Goal: Find contact information: Find contact information

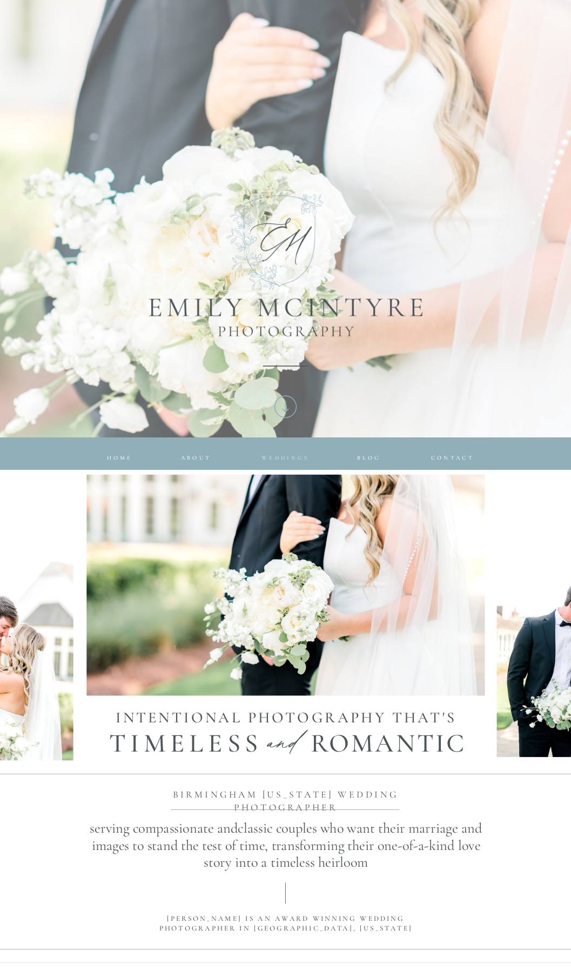
click at [279, 456] on span "Weddings" at bounding box center [286, 457] width 48 height 6
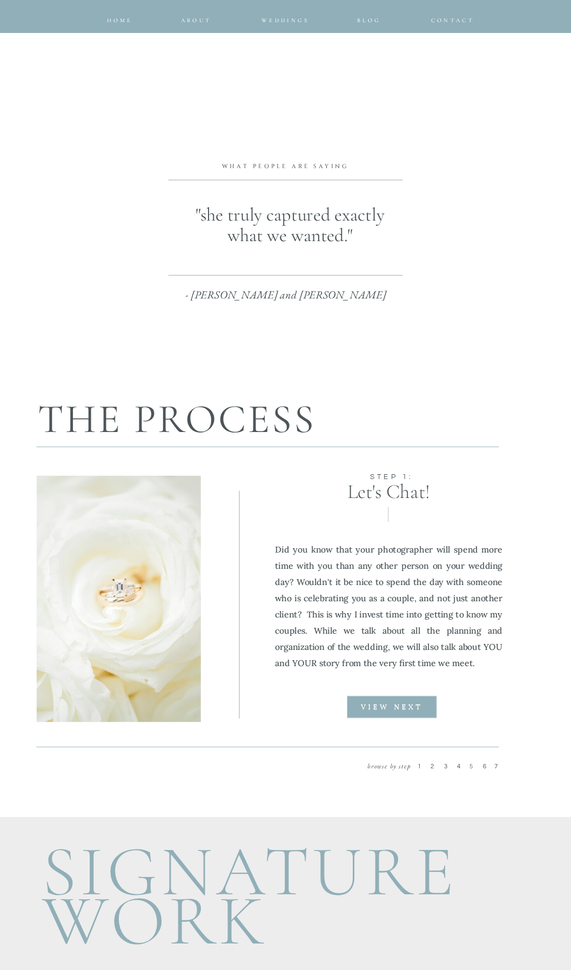
scroll to position [757, 0]
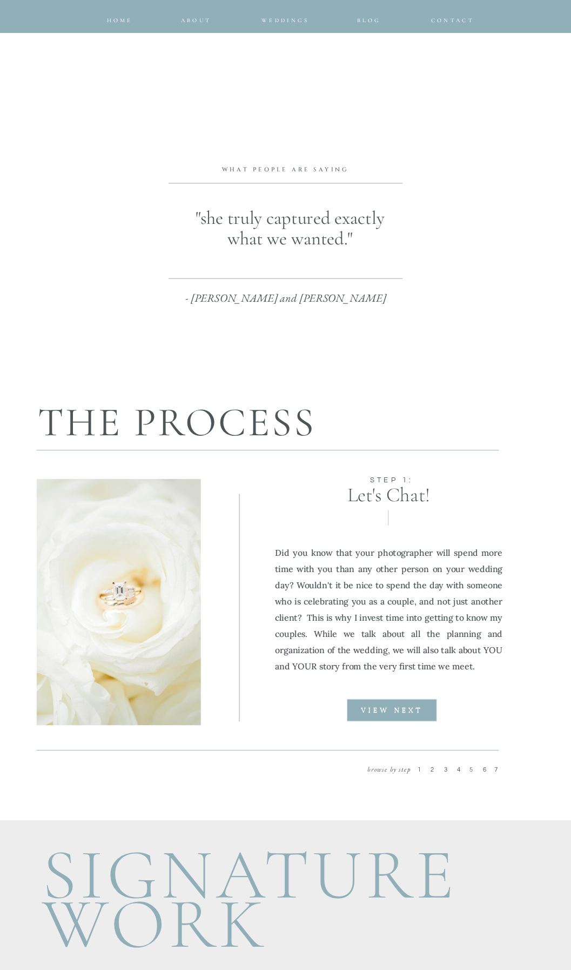
click at [387, 708] on b "VIEW NEXT" at bounding box center [392, 711] width 62 height 6
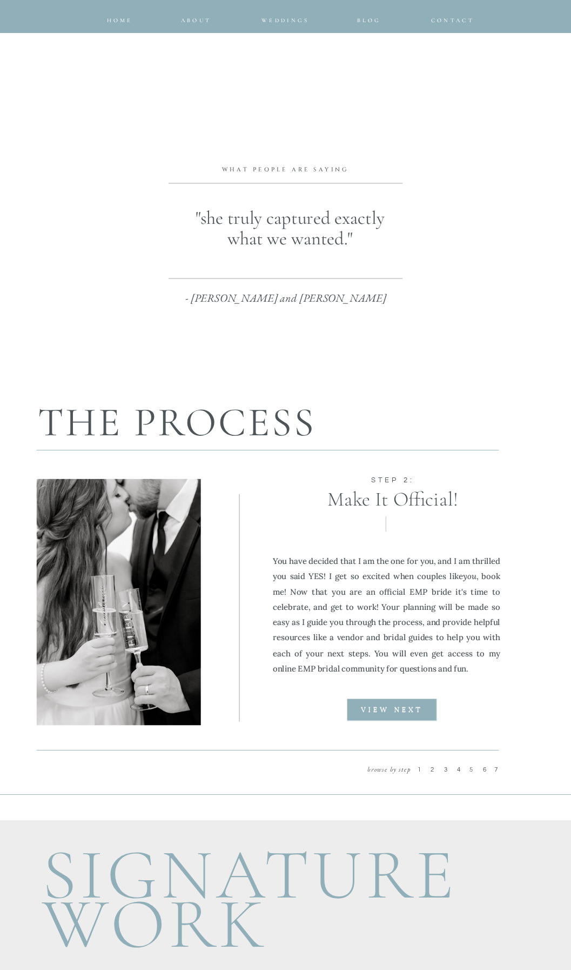
click at [387, 708] on b "VIEW NEXT" at bounding box center [392, 710] width 62 height 6
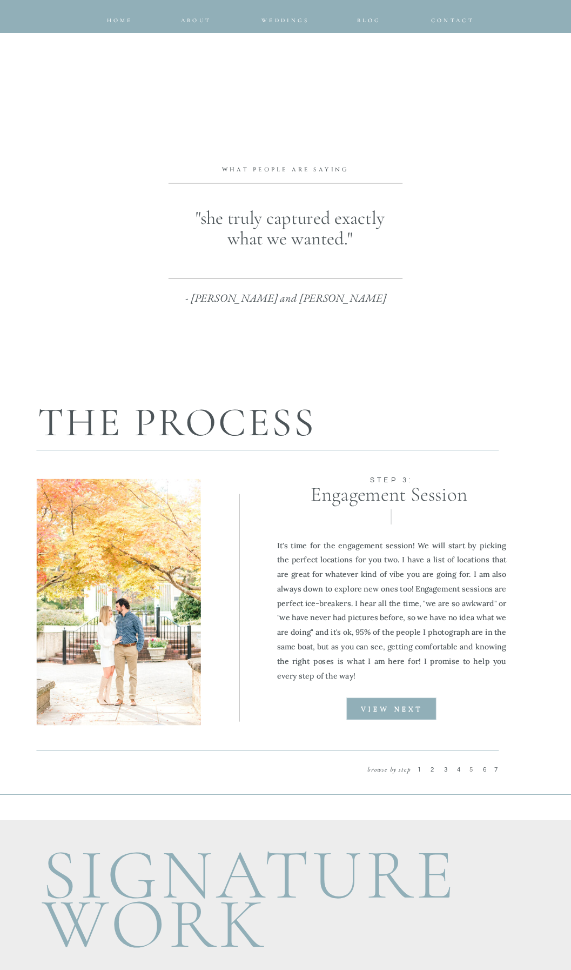
click at [393, 707] on b "VIEW NEXT" at bounding box center [392, 709] width 62 height 6
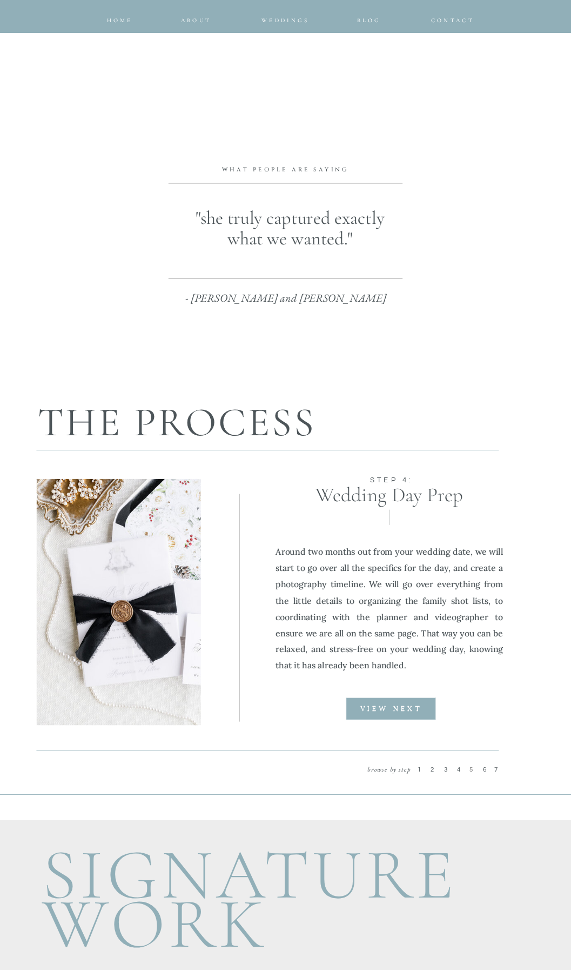
click at [447, 769] on span "3" at bounding box center [447, 769] width 6 height 6
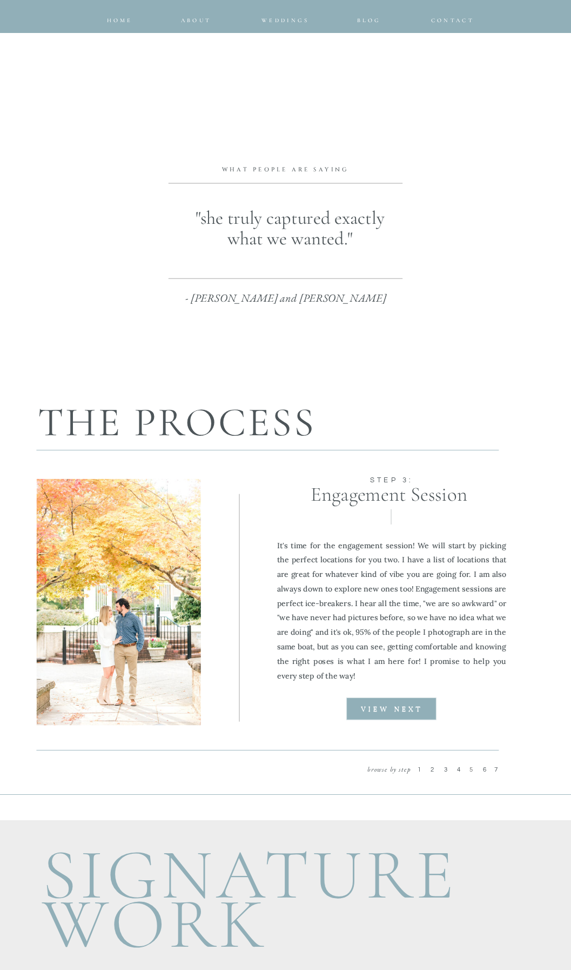
click at [458, 769] on span "4" at bounding box center [460, 769] width 6 height 6
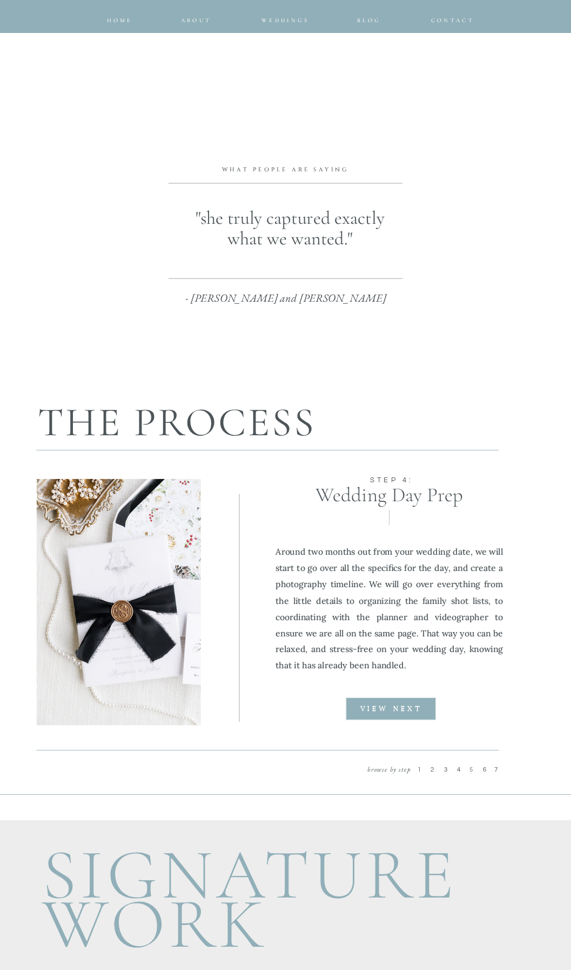
click at [471, 769] on span "5" at bounding box center [473, 769] width 6 height 6
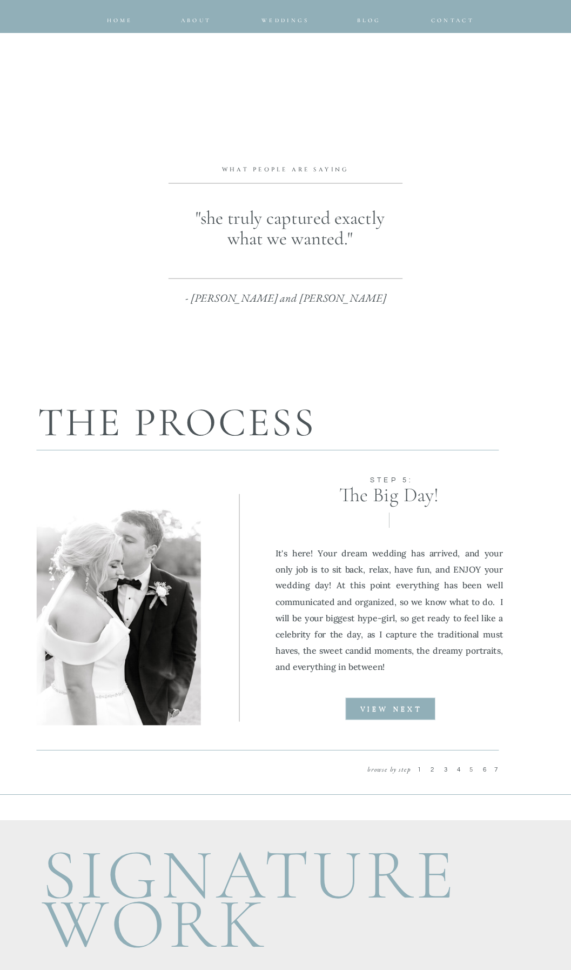
click at [389, 710] on b "VIEW NEXT" at bounding box center [392, 709] width 62 height 6
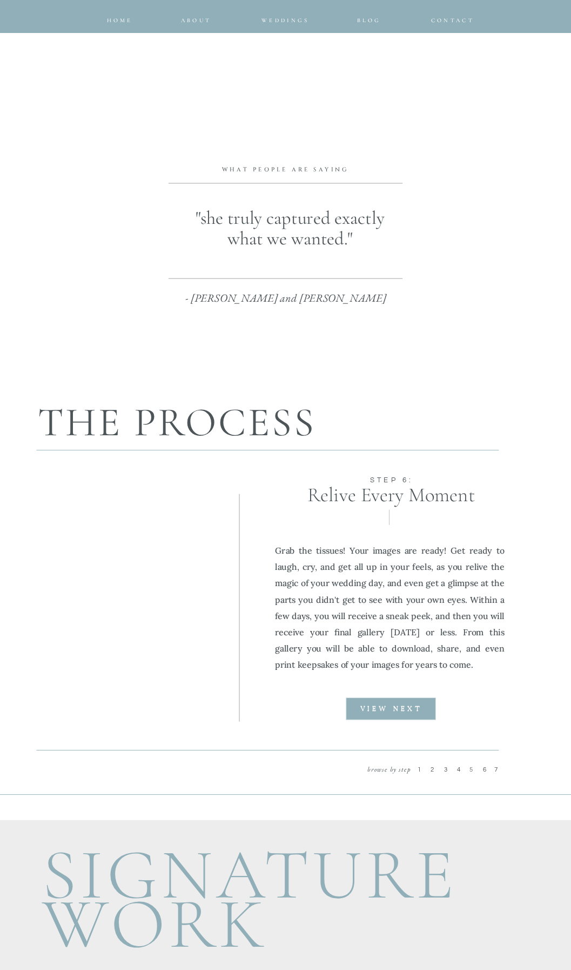
click at [389, 710] on b "VIEW NEXT" at bounding box center [392, 709] width 62 height 6
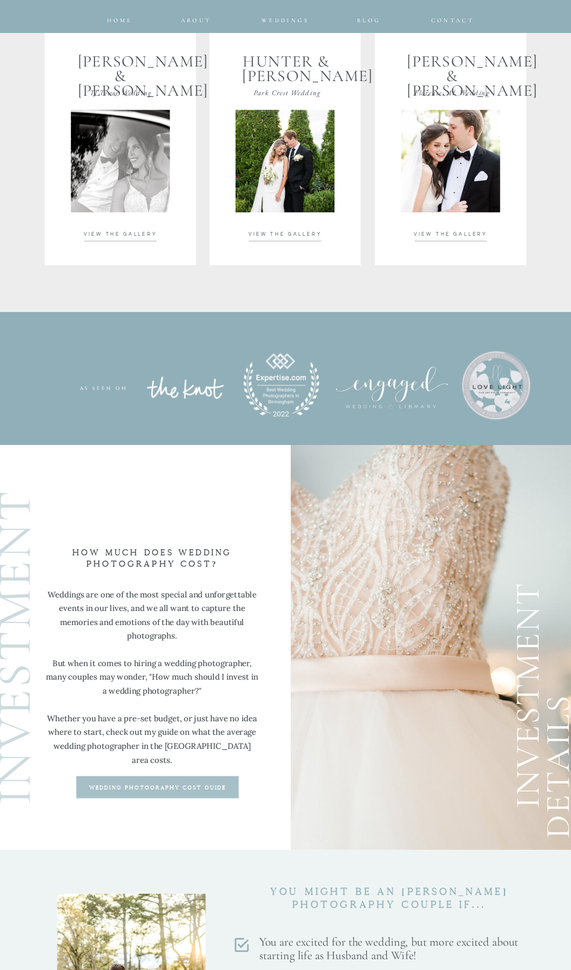
scroll to position [2109, 0]
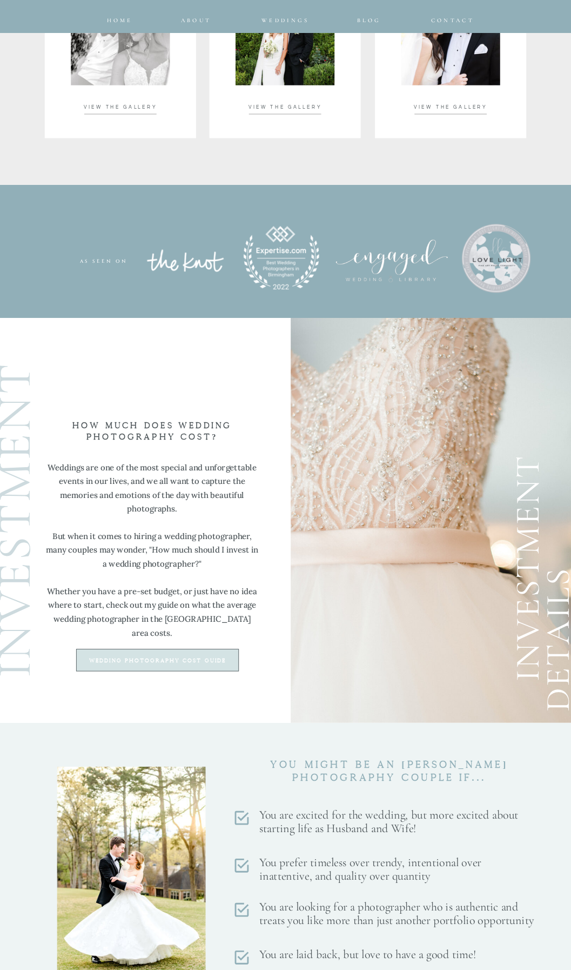
click at [206, 667] on div at bounding box center [157, 660] width 163 height 22
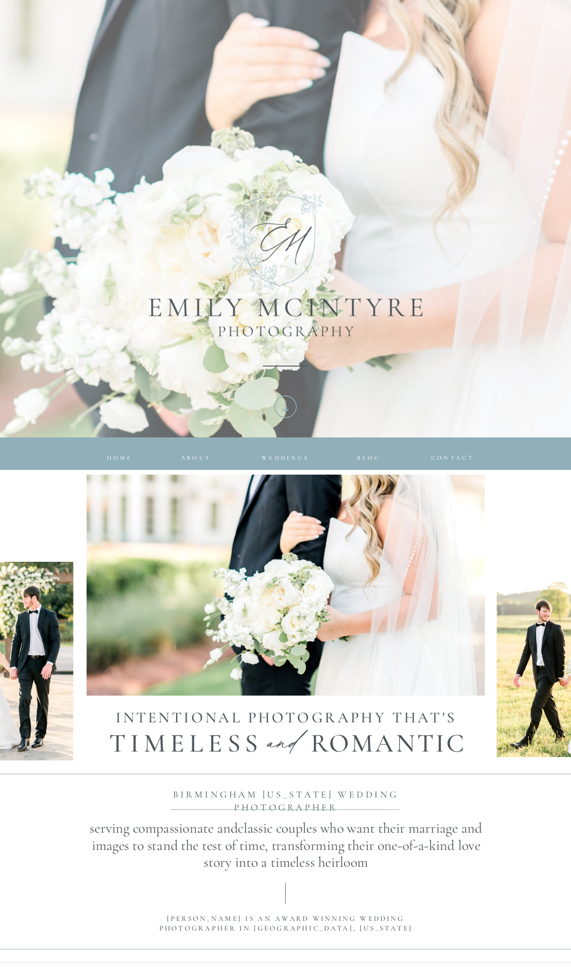
click at [289, 463] on div at bounding box center [221, 226] width 1089 height 624
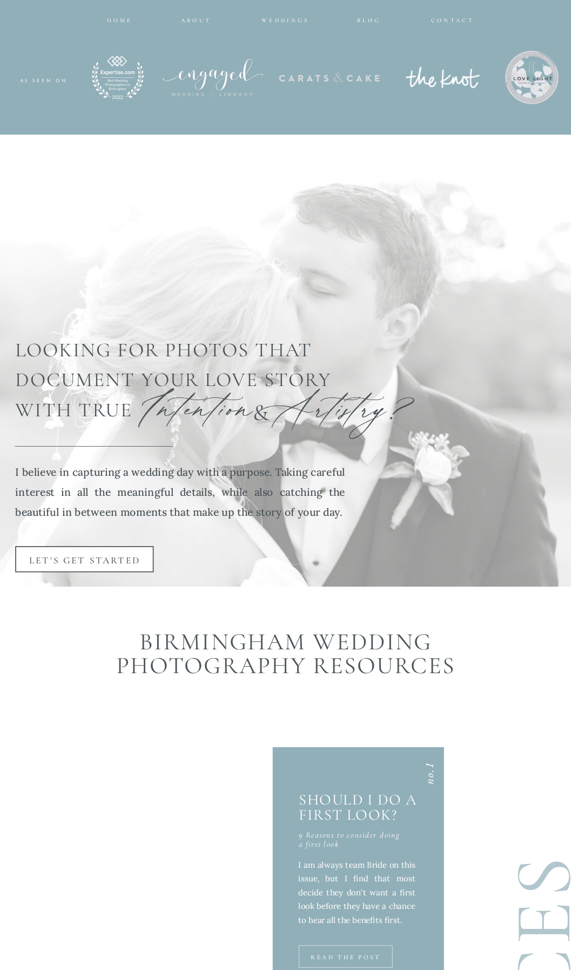
scroll to position [1519, 0]
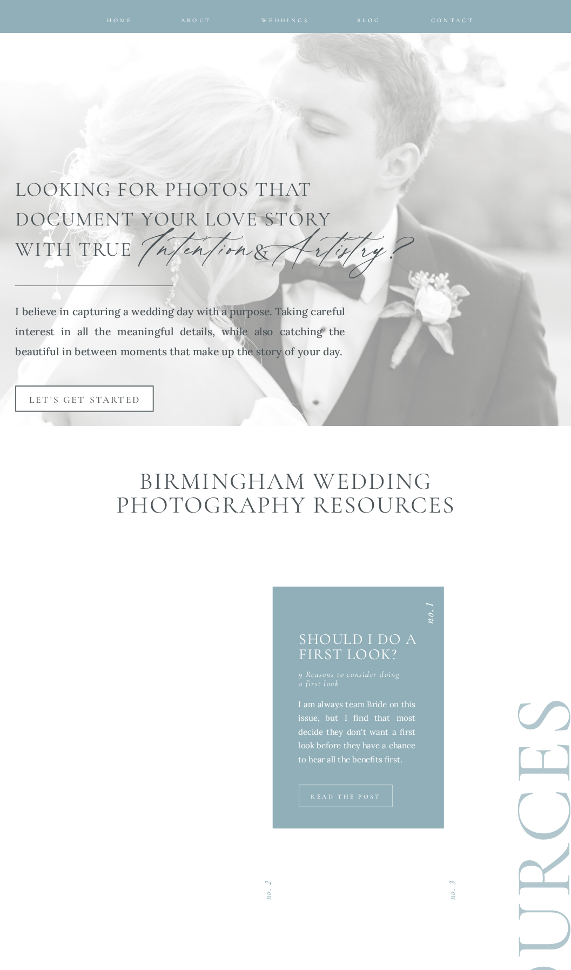
click at [68, 400] on h3 "Let's Get Started" at bounding box center [85, 403] width 127 height 20
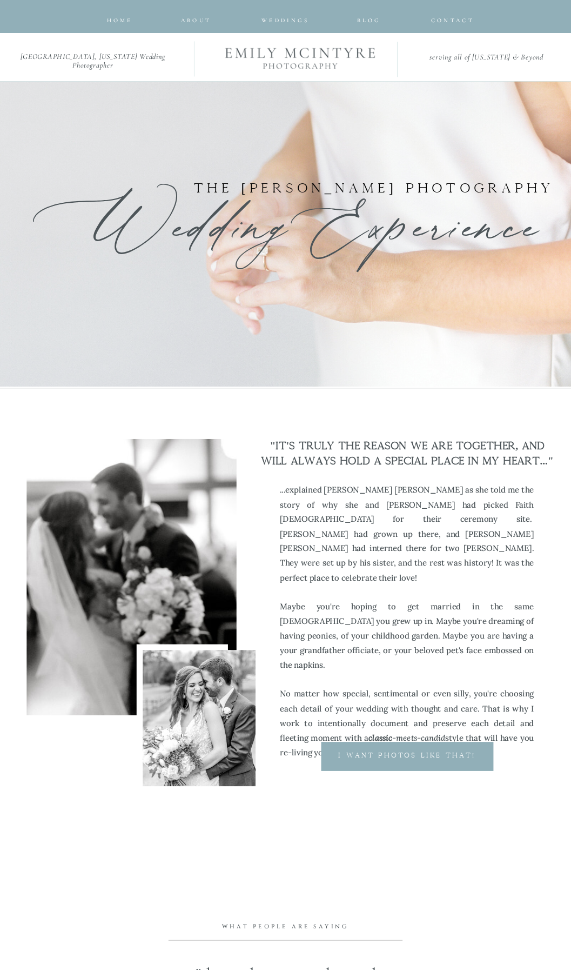
scroll to position [216, 0]
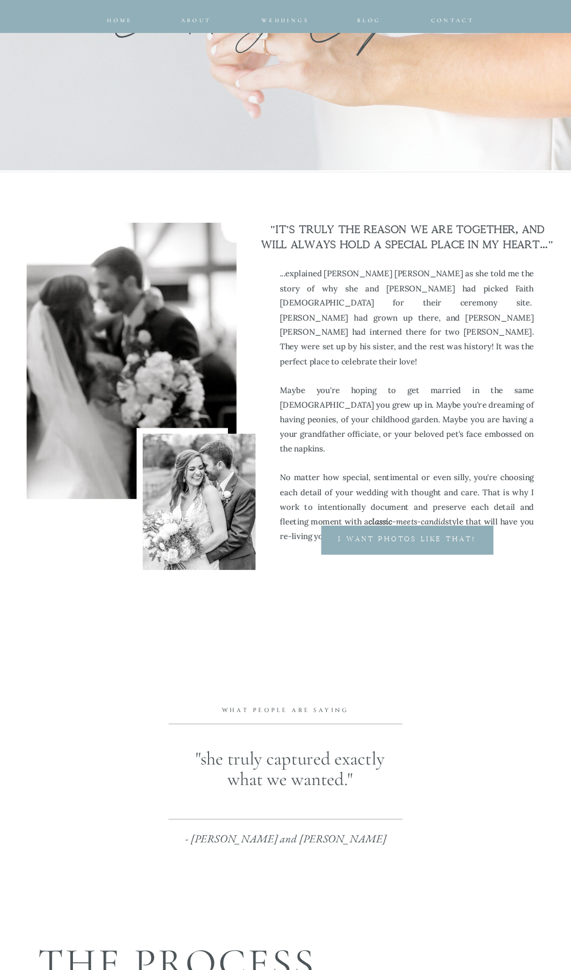
click at [385, 540] on p "I want photos like that!" at bounding box center [407, 541] width 181 height 12
